Goal: Task Accomplishment & Management: Use online tool/utility

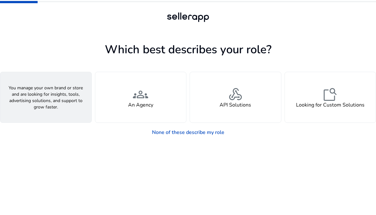
click at [50, 100] on span "person" at bounding box center [45, 94] width 15 height 15
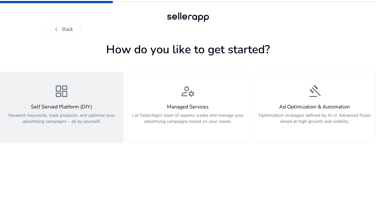
click at [59, 94] on span "dashboard" at bounding box center [61, 90] width 15 height 15
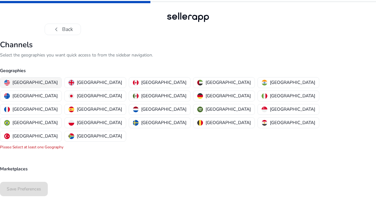
click at [26, 81] on p "[GEOGRAPHIC_DATA]" at bounding box center [34, 82] width 45 height 7
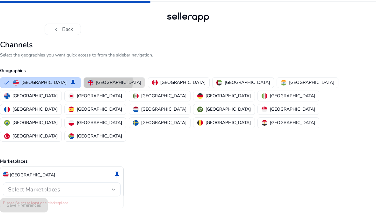
click at [96, 81] on p "[GEOGRAPHIC_DATA]" at bounding box center [118, 82] width 45 height 7
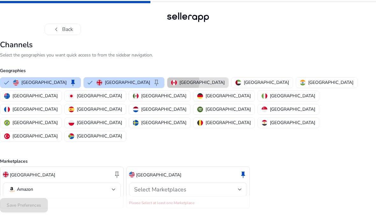
click at [179, 82] on p "[GEOGRAPHIC_DATA]" at bounding box center [201, 82] width 45 height 7
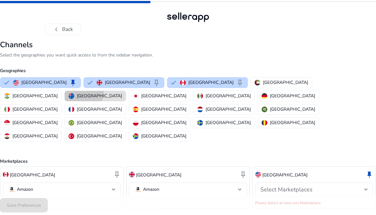
click at [126, 91] on button "[GEOGRAPHIC_DATA]" at bounding box center [95, 96] width 61 height 10
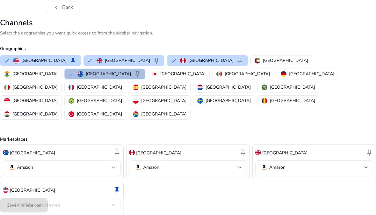
scroll to position [28, 0]
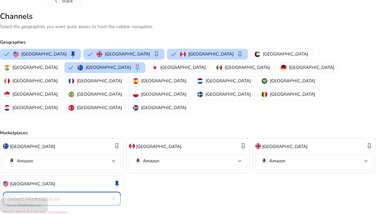
click at [44, 194] on span "Select Marketplaces" at bounding box center [34, 198] width 52 height 8
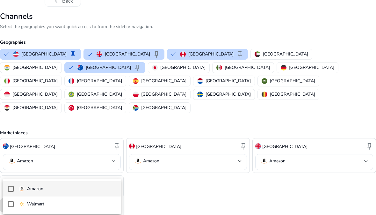
click at [9, 188] on mat-pseudo-checkbox at bounding box center [11, 189] width 6 height 6
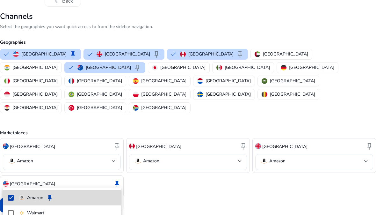
scroll to position [21, 0]
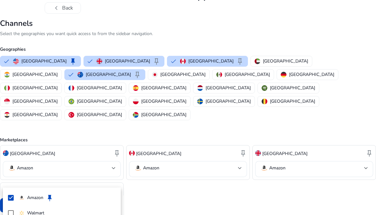
click at [151, 177] on div at bounding box center [188, 107] width 376 height 215
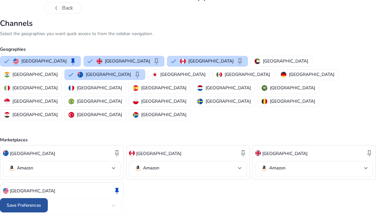
click at [18, 204] on span "Save Preferences" at bounding box center [24, 204] width 34 height 7
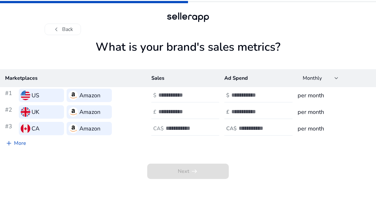
scroll to position [0, 0]
click at [167, 95] on input "number" at bounding box center [179, 94] width 43 height 7
type input "*"
click at [240, 95] on input "number" at bounding box center [252, 94] width 43 height 7
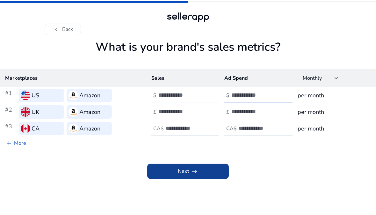
type input "*"
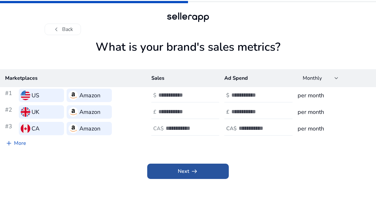
click at [191, 168] on span "arrow_right_alt" at bounding box center [194, 171] width 8 height 8
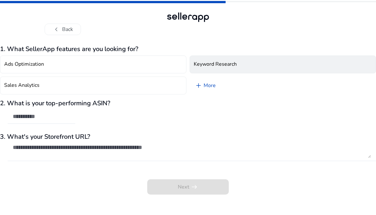
click at [201, 62] on h4 "Keyword Research" at bounding box center [214, 64] width 43 height 6
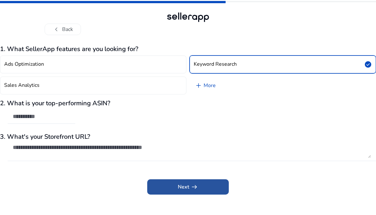
click at [168, 186] on span at bounding box center [187, 186] width 81 height 15
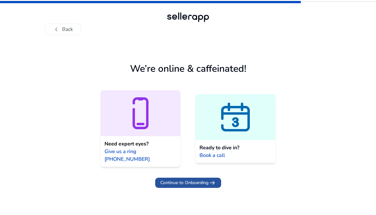
click at [178, 179] on span "Continue to Onboarding" at bounding box center [184, 182] width 48 height 7
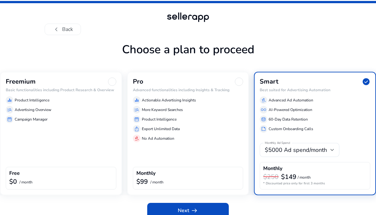
click at [65, 130] on div "Freemium Basic functionalities including Product Research & Overview equalizer …" at bounding box center [61, 133] width 122 height 123
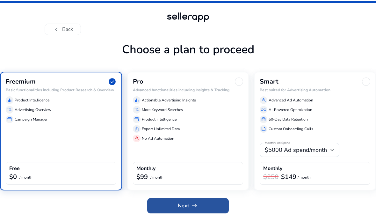
click at [172, 204] on span at bounding box center [187, 205] width 81 height 15
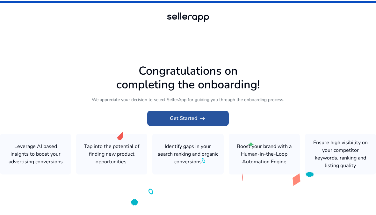
click at [172, 122] on span "Get Started arrow_right_alt" at bounding box center [188, 118] width 36 height 8
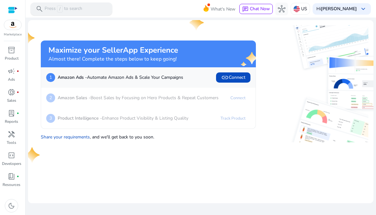
click at [76, 9] on p "Press / to search" at bounding box center [64, 8] width 38 height 7
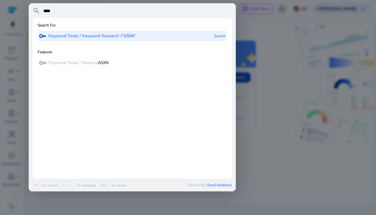
type input "****"
click at [88, 35] on p "Keyword Tools / Keyword Research / “ASIN“" at bounding box center [91, 36] width 87 height 6
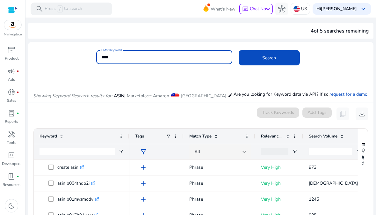
click at [112, 56] on input "****" at bounding box center [164, 56] width 126 height 7
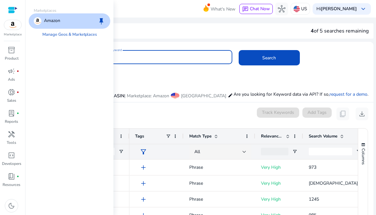
click at [12, 25] on img at bounding box center [12, 25] width 17 height 10
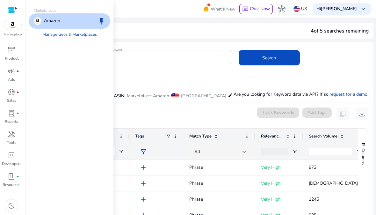
click at [14, 8] on div at bounding box center [13, 9] width 10 height 7
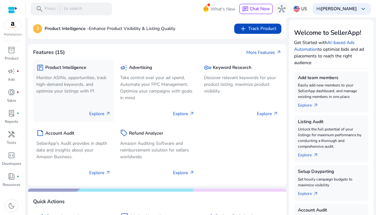
scroll to position [70, 0]
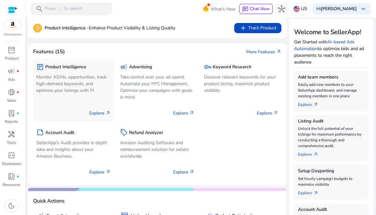
click at [69, 81] on p "Monitor ASINs, opportunities, track high-demand keywords, and optimize your lis…" at bounding box center [73, 84] width 74 height 20
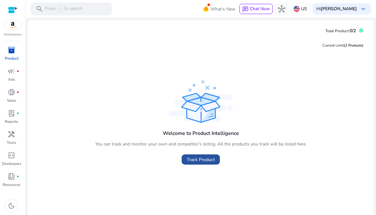
click at [197, 159] on span "Track Product" at bounding box center [200, 159] width 28 height 7
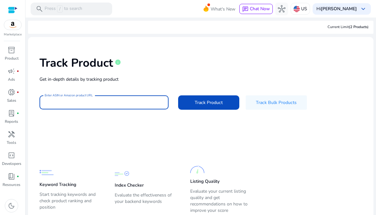
click at [51, 102] on input "Enter ASIN or Amazon product URL" at bounding box center [104, 102] width 119 height 7
paste input "**********"
type input "**********"
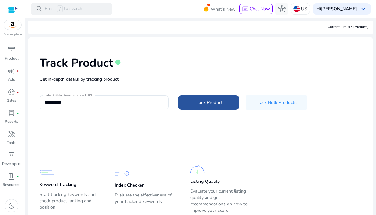
click at [206, 102] on span "Track Product" at bounding box center [208, 102] width 28 height 7
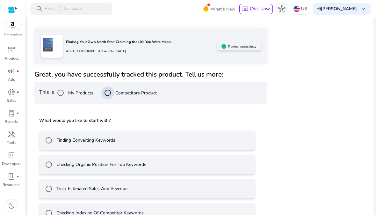
scroll to position [111, 0]
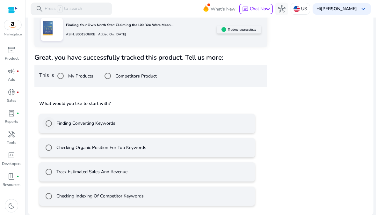
click at [86, 122] on label "Finding Converting Keywords" at bounding box center [85, 123] width 60 height 7
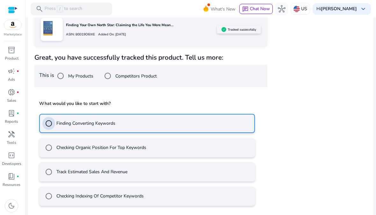
scroll to position [139, 0]
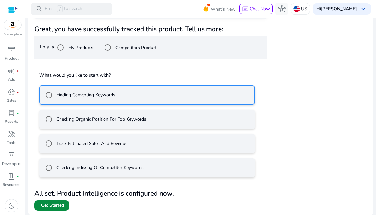
click at [52, 204] on span "Get Started" at bounding box center [52, 205] width 23 height 6
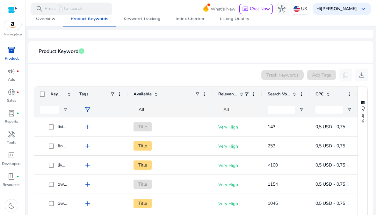
scroll to position [80, 0]
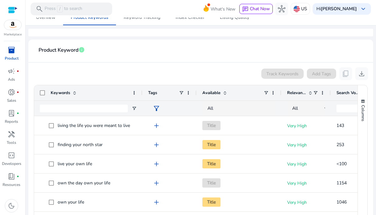
drag, startPoint x: 73, startPoint y: 94, endPoint x: 141, endPoint y: 92, distance: 68.8
click at [141, 92] on div at bounding box center [142, 92] width 3 height 15
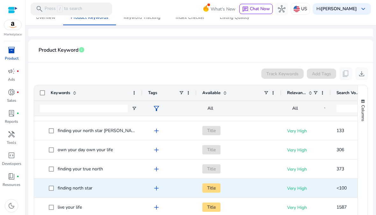
scroll to position [0, 0]
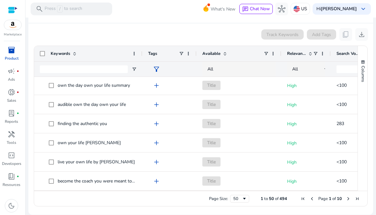
click at [348, 198] on span "Next Page" at bounding box center [347, 198] width 5 height 5
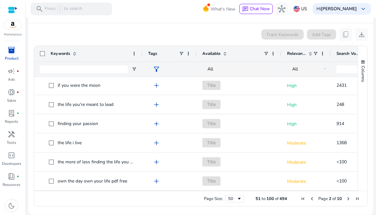
click at [347, 197] on span "Next Page" at bounding box center [347, 198] width 5 height 5
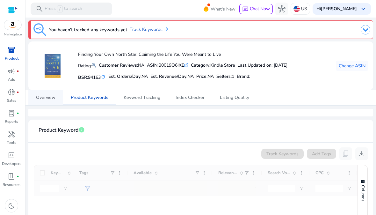
click at [46, 98] on span "Overview" at bounding box center [45, 97] width 19 height 4
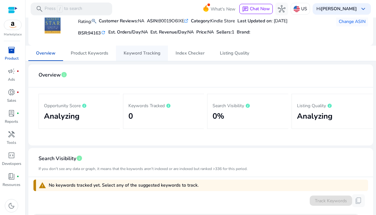
click at [134, 54] on span "Keyword Tracking" at bounding box center [141, 53] width 37 height 4
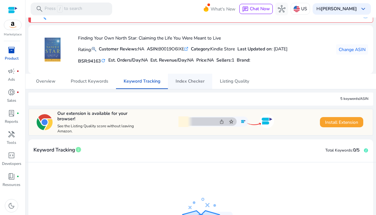
click at [187, 81] on span "Index Checker" at bounding box center [189, 81] width 29 height 4
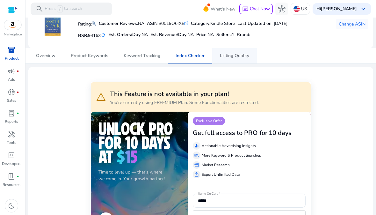
click at [231, 56] on span "Listing Quality" at bounding box center [234, 55] width 29 height 4
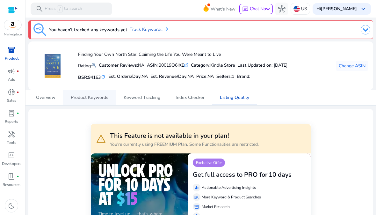
click at [95, 95] on span "Product Keywords" at bounding box center [90, 97] width 38 height 4
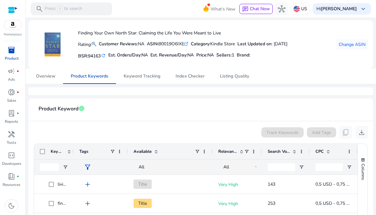
click at [140, 151] on span "Available" at bounding box center [142, 151] width 18 height 6
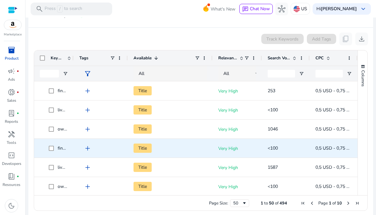
scroll to position [119, 0]
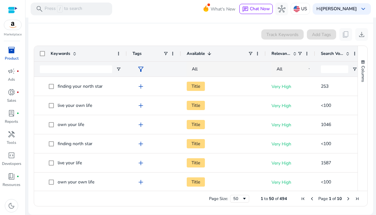
drag, startPoint x: 72, startPoint y: 53, endPoint x: 125, endPoint y: 47, distance: 53.5
click at [125, 47] on div at bounding box center [126, 53] width 3 height 15
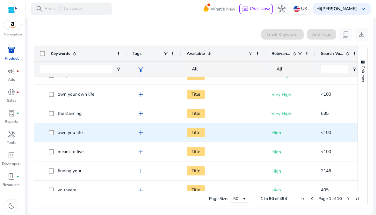
scroll to position [89, 0]
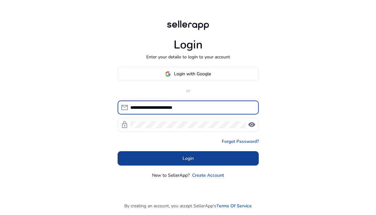
type input "**********"
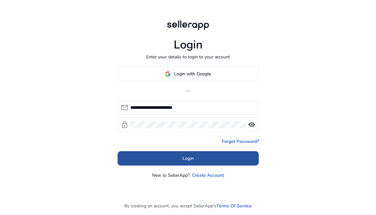
click at [178, 157] on span at bounding box center [187, 158] width 141 height 15
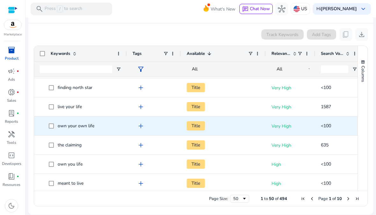
scroll to position [62, 0]
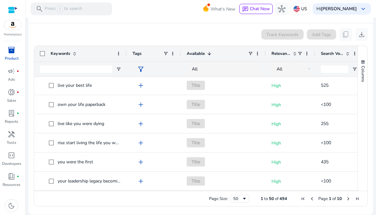
click at [348, 198] on span "Next Page" at bounding box center [347, 198] width 5 height 5
click at [347, 198] on span "Next Page" at bounding box center [347, 198] width 5 height 5
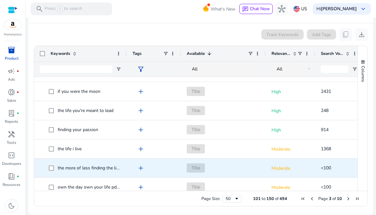
scroll to position [81, 0]
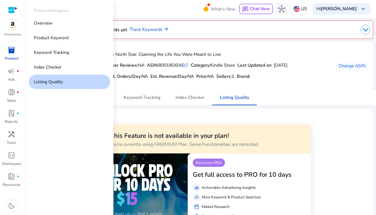
click at [13, 48] on span "inventory_2" at bounding box center [12, 50] width 8 height 8
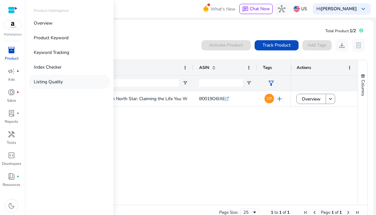
click at [45, 83] on p "Listing Quality" at bounding box center [48, 81] width 29 height 7
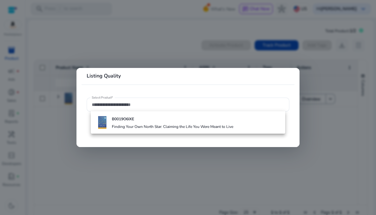
click at [97, 87] on mat-card "Listing Quality Select Product*" at bounding box center [187, 107] width 223 height 79
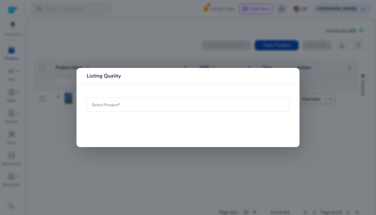
click at [94, 105] on input "Select Product*" at bounding box center [188, 104] width 192 height 7
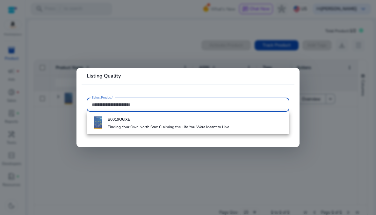
paste input "**********"
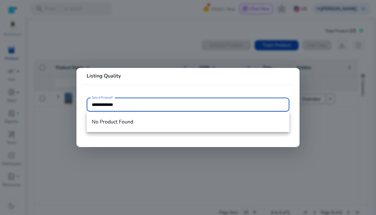
drag, startPoint x: 126, startPoint y: 103, endPoint x: 82, endPoint y: 102, distance: 44.3
click at [92, 102] on input "**********" at bounding box center [188, 104] width 192 height 7
paste input "text"
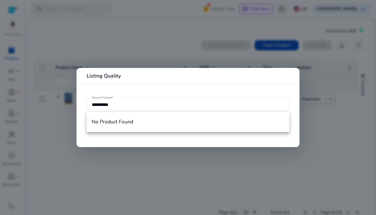
click at [80, 127] on mat-card "**********" at bounding box center [187, 107] width 223 height 79
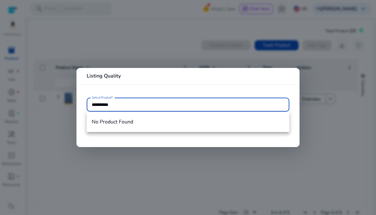
click at [122, 104] on input "**********" at bounding box center [188, 104] width 192 height 7
drag, startPoint x: 122, startPoint y: 102, endPoint x: 81, endPoint y: 94, distance: 41.9
click at [92, 101] on input "**********" at bounding box center [188, 104] width 192 height 7
paste input "text"
type input "**********"
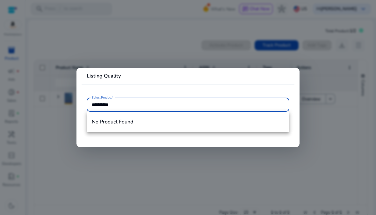
click at [46, 35] on div at bounding box center [188, 107] width 376 height 215
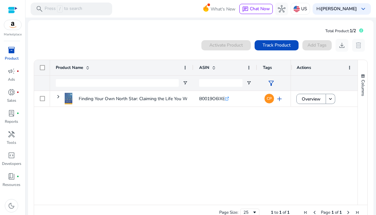
click at [12, 26] on img at bounding box center [12, 25] width 17 height 10
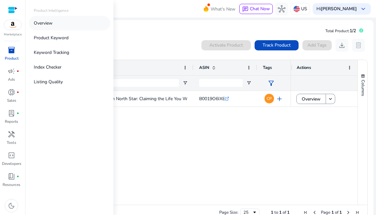
click at [48, 22] on p "Overview" at bounding box center [43, 23] width 19 height 7
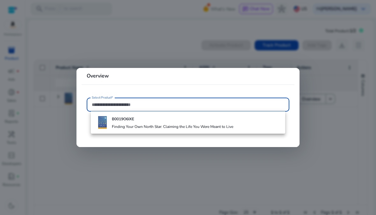
paste input "**********"
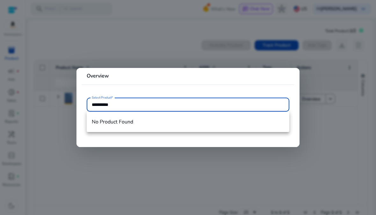
type input "**********"
click at [9, 50] on div at bounding box center [188, 107] width 376 height 215
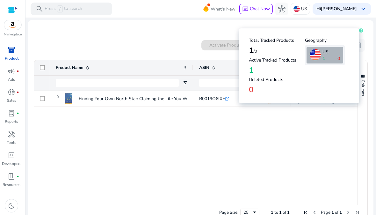
click at [361, 31] on icon at bounding box center [360, 30] width 1 height 3
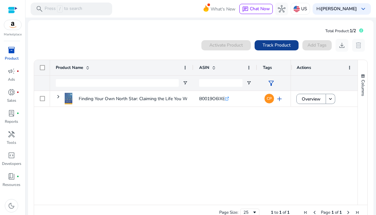
click at [272, 46] on span "Track Product" at bounding box center [276, 45] width 28 height 7
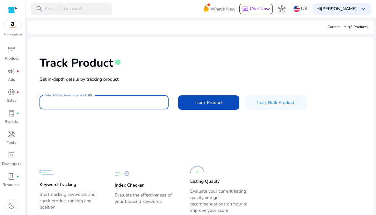
click at [63, 100] on input "Enter ASIN or Amazon product URL" at bounding box center [104, 102] width 119 height 7
paste input "**********"
type input "**********"
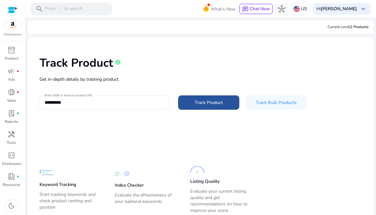
click at [210, 102] on span "Track Product" at bounding box center [208, 102] width 28 height 7
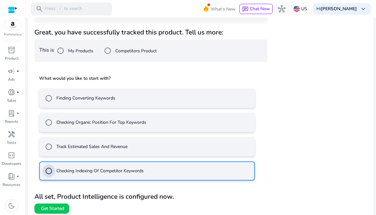
scroll to position [139, 0]
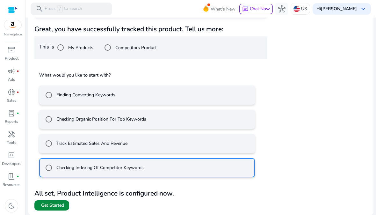
click at [55, 205] on span "Get Started" at bounding box center [52, 205] width 23 height 6
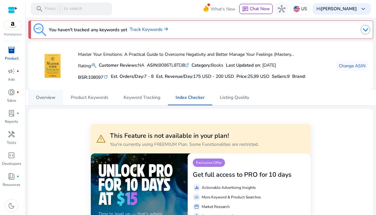
click at [46, 97] on span "Overview" at bounding box center [45, 97] width 19 height 4
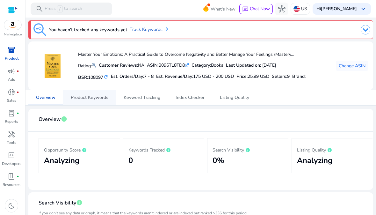
click at [92, 94] on span "Product Keywords" at bounding box center [90, 97] width 38 height 15
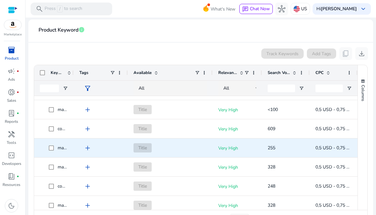
scroll to position [17, 0]
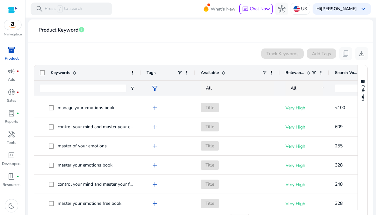
drag, startPoint x: 73, startPoint y: 73, endPoint x: 140, endPoint y: 66, distance: 67.6
click at [140, 66] on div at bounding box center [140, 72] width 3 height 15
click at [223, 72] on span at bounding box center [223, 72] width 5 height 5
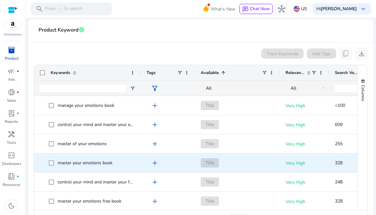
scroll to position [0, 0]
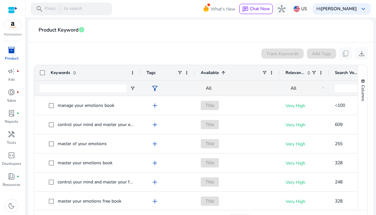
click at [223, 73] on span at bounding box center [223, 72] width 5 height 5
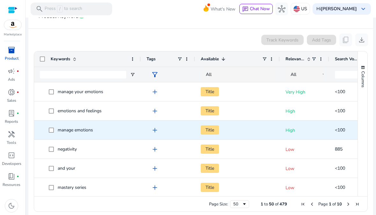
scroll to position [119, 0]
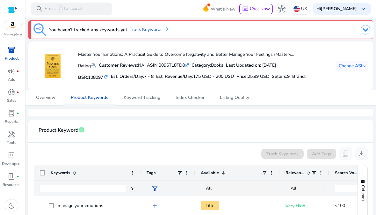
scroll to position [119, 0]
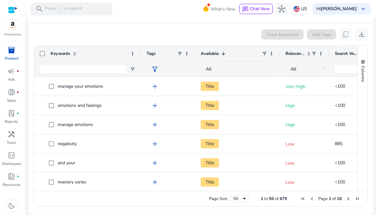
click at [307, 52] on span at bounding box center [308, 53] width 5 height 5
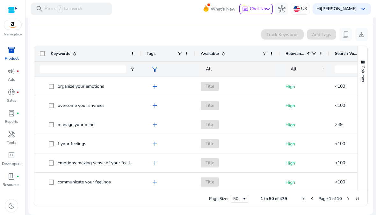
click at [309, 51] on span at bounding box center [308, 53] width 5 height 5
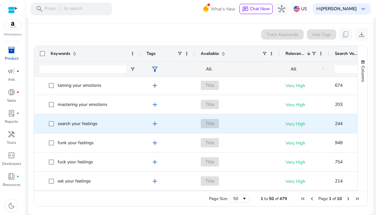
scroll to position [0, 0]
